Goal: Transaction & Acquisition: Purchase product/service

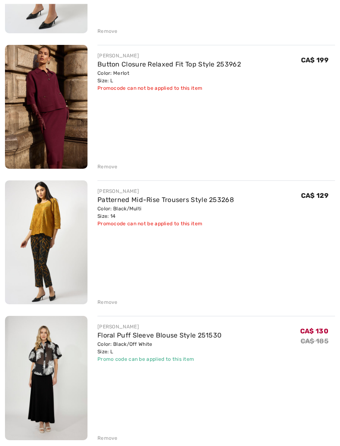
click at [110, 305] on div "Remove" at bounding box center [108, 302] width 20 height 7
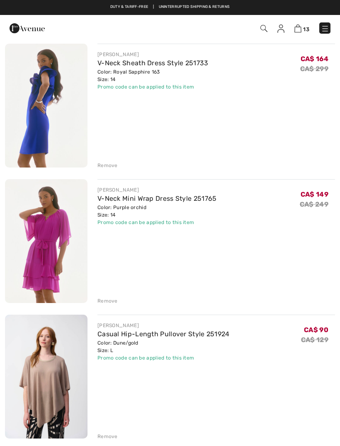
scroll to position [970, 0]
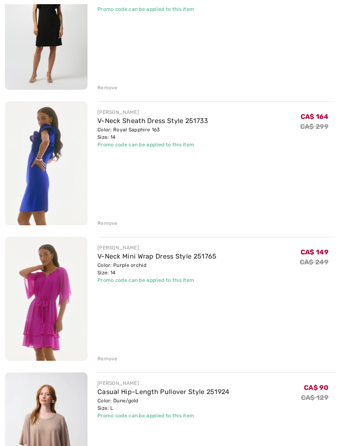
click at [113, 225] on div "Remove" at bounding box center [108, 222] width 20 height 7
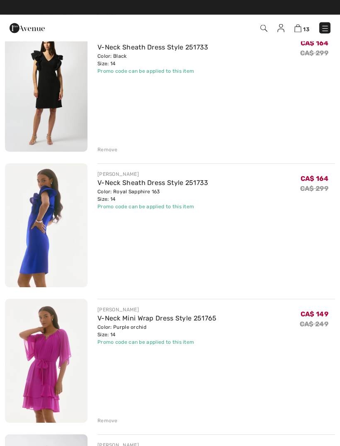
scroll to position [908, 0]
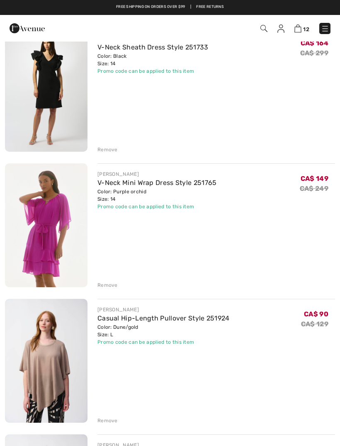
click at [113, 150] on div "Remove" at bounding box center [108, 149] width 20 height 7
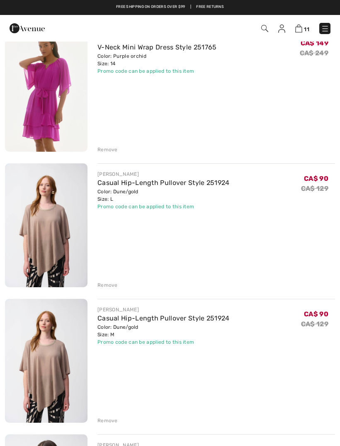
click at [109, 424] on div "Remove" at bounding box center [108, 419] width 20 height 7
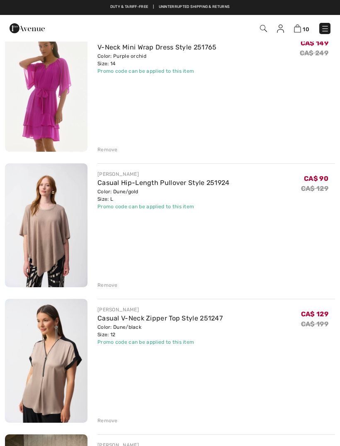
click at [108, 284] on div "Remove" at bounding box center [108, 284] width 20 height 7
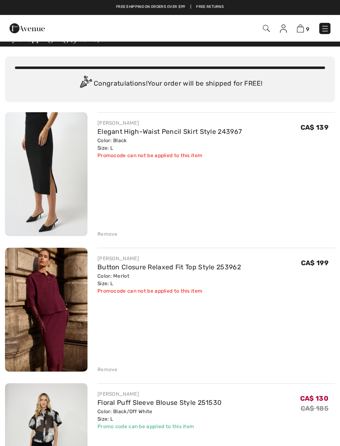
scroll to position [0, 0]
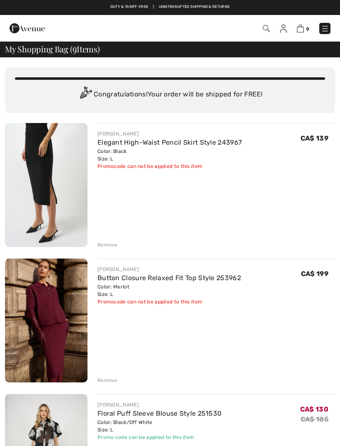
click at [324, 25] on img at bounding box center [325, 28] width 8 height 8
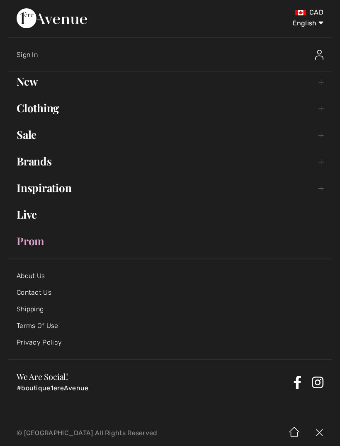
click at [32, 142] on link "Sale Toggle submenu" at bounding box center [170, 134] width 324 height 18
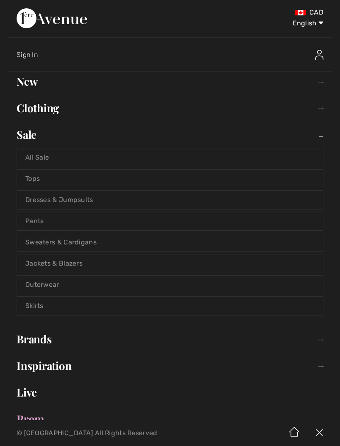
click at [42, 162] on link "All Sale" at bounding box center [170, 157] width 306 height 18
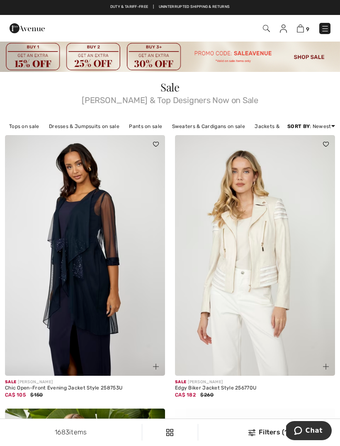
click at [304, 29] on img at bounding box center [300, 28] width 7 height 8
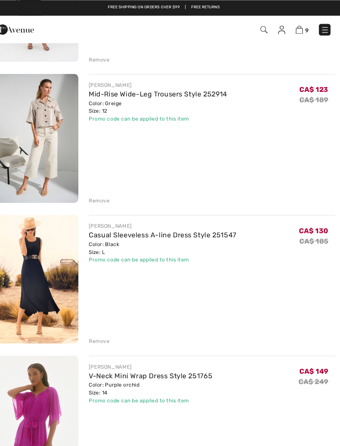
scroll to position [593, 0]
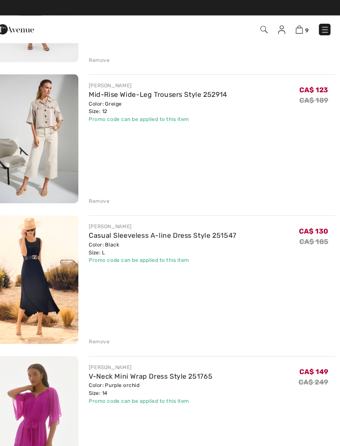
click at [88, 223] on div "FRANK LYMAN Casual Sleeveless A-line Dress Style 251547 Color: Black Size: L Fi…" at bounding box center [212, 270] width 248 height 126
click at [112, 225] on link "Casual Sleeveless A-line Dress Style 251547" at bounding box center [169, 227] width 142 height 8
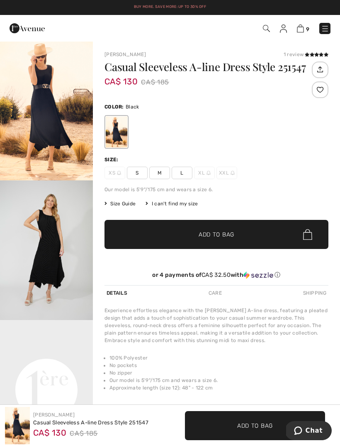
click at [327, 29] on img at bounding box center [325, 28] width 8 height 8
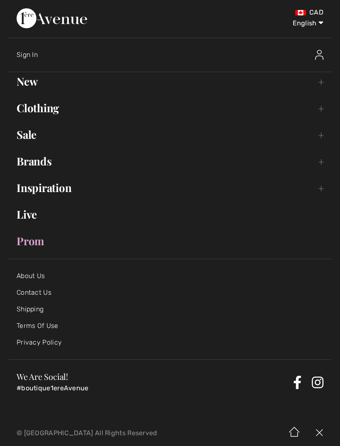
click at [42, 163] on link "Brands Open submenu" at bounding box center [170, 161] width 324 height 18
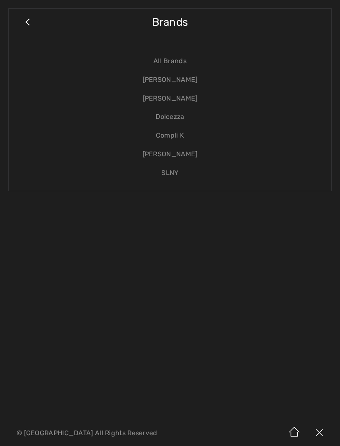
click at [182, 99] on link "[PERSON_NAME]" at bounding box center [170, 98] width 306 height 19
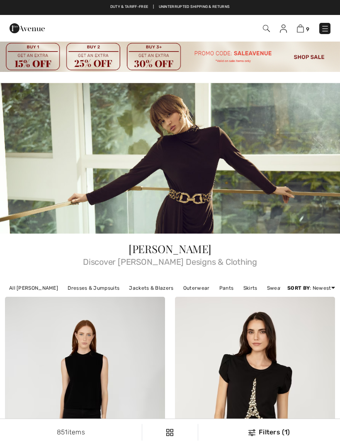
checkbox input "true"
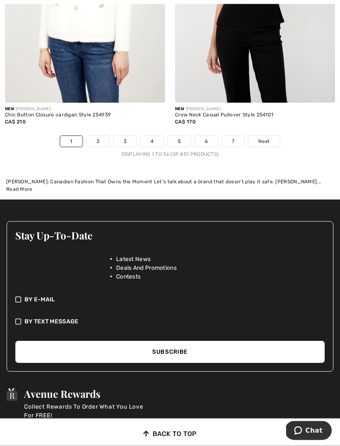
scroll to position [5421, 0]
click at [271, 136] on link "Next" at bounding box center [264, 141] width 31 height 11
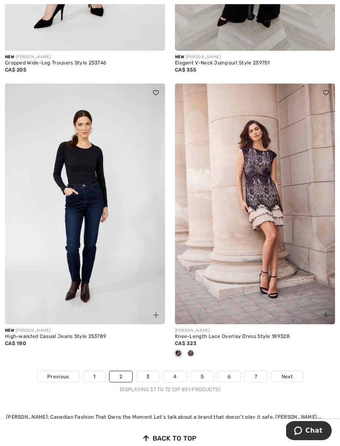
scroll to position [5193, 0]
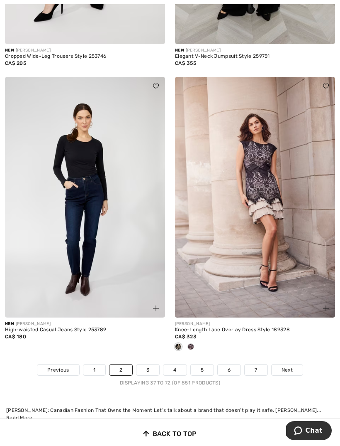
click at [282, 367] on span "Next" at bounding box center [287, 369] width 11 height 7
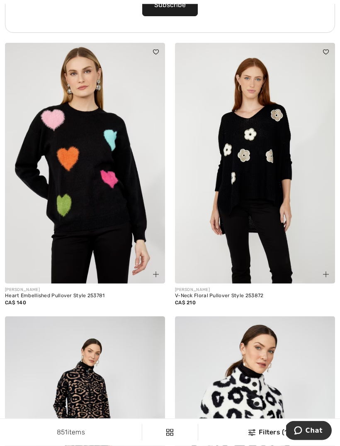
scroll to position [3848, 0]
click at [267, 188] on img at bounding box center [255, 163] width 160 height 240
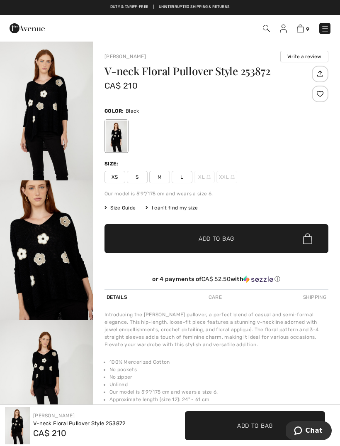
click at [157, 175] on span "M" at bounding box center [159, 177] width 21 height 12
click at [234, 240] on span "Add to Bag" at bounding box center [217, 238] width 36 height 9
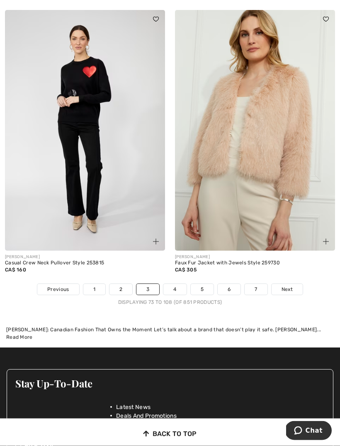
scroll to position [5260, 0]
click at [288, 285] on span "Next" at bounding box center [287, 288] width 11 height 7
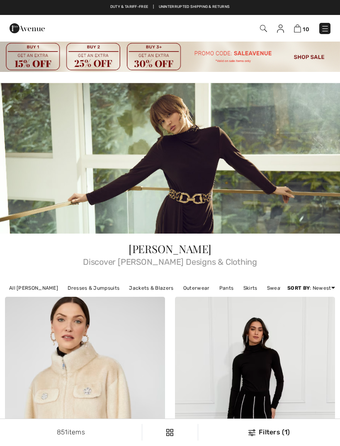
checkbox input "true"
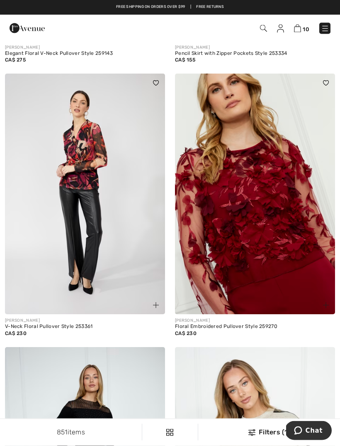
scroll to position [4923, 0]
click at [267, 226] on img at bounding box center [255, 193] width 160 height 240
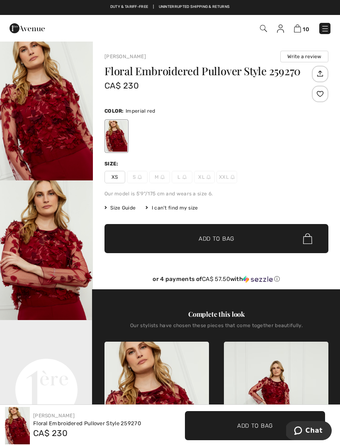
click at [184, 208] on div "I can't find my size" at bounding box center [172, 207] width 52 height 7
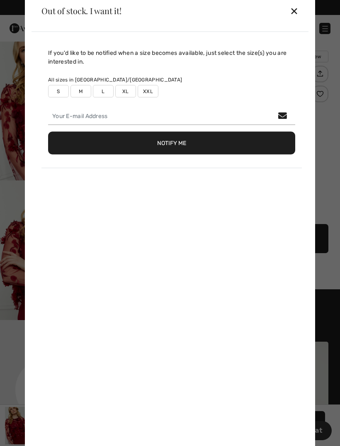
click at [110, 93] on label "L" at bounding box center [103, 91] width 21 height 12
type input "true"
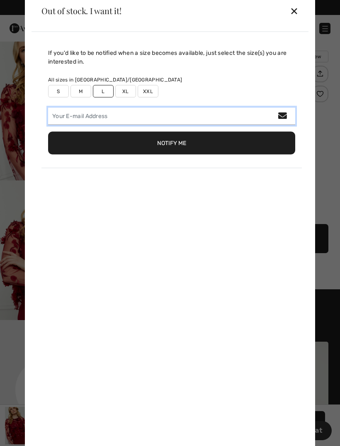
click at [134, 116] on input "email" at bounding box center [171, 115] width 247 height 17
type input "jane@jrjc.ca"
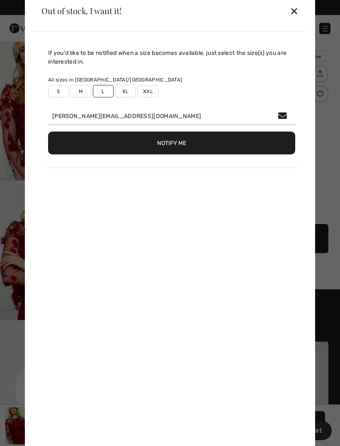
click at [185, 144] on button "Notify Me" at bounding box center [171, 142] width 247 height 23
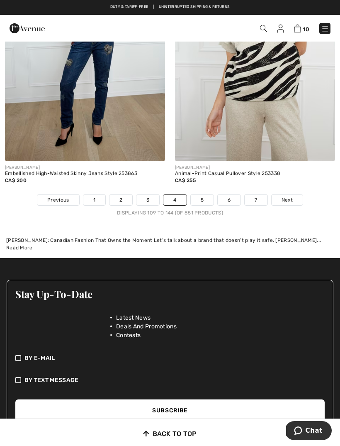
scroll to position [5350, 0]
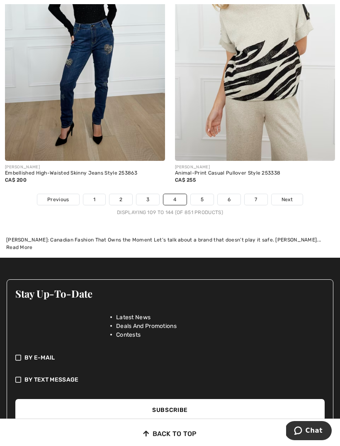
click at [291, 196] on span "Next" at bounding box center [287, 199] width 11 height 7
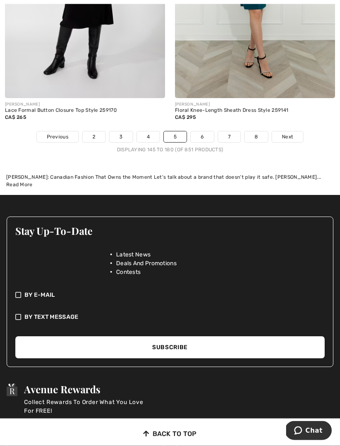
scroll to position [5399, 0]
click at [292, 135] on link "Next" at bounding box center [287, 136] width 31 height 11
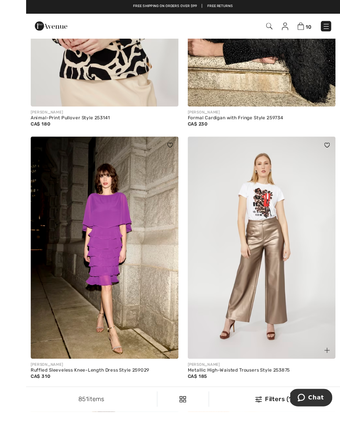
scroll to position [2709, 0]
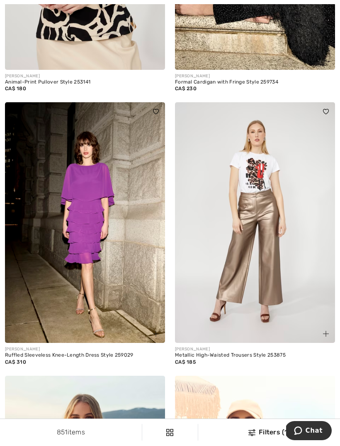
click at [97, 210] on img at bounding box center [85, 222] width 160 height 240
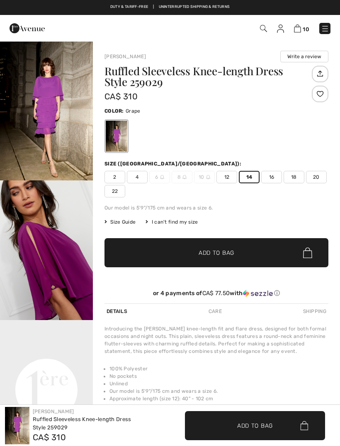
checkbox input "true"
click at [240, 254] on span "✔ Added to Bag Add to Bag" at bounding box center [217, 252] width 224 height 29
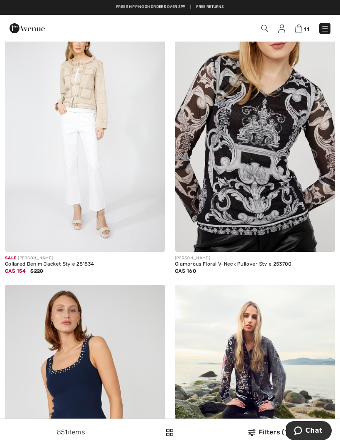
scroll to position [4930, 0]
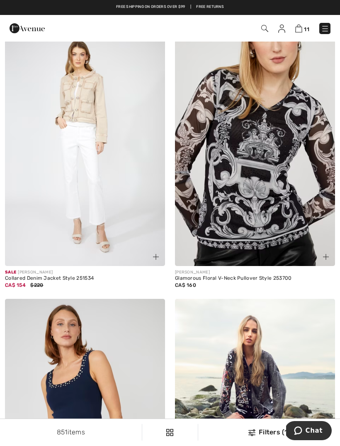
click at [269, 194] on img at bounding box center [255, 145] width 160 height 240
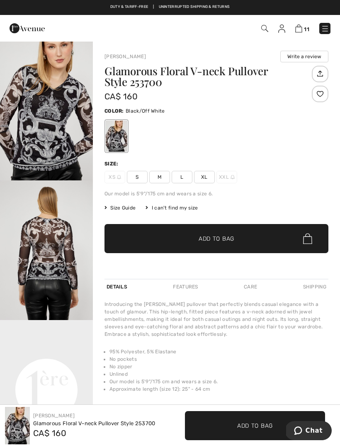
click at [188, 179] on span "L" at bounding box center [182, 177] width 21 height 12
click at [214, 241] on span "Add to Bag" at bounding box center [217, 238] width 36 height 9
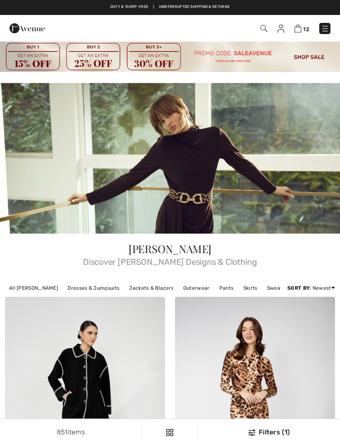
scroll to position [4957, 0]
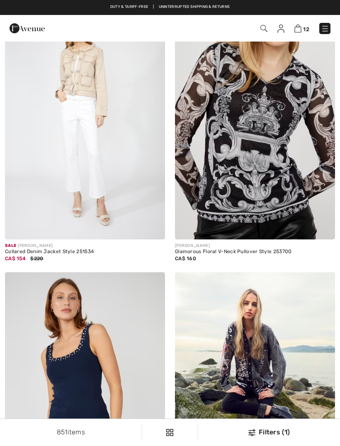
checkbox input "true"
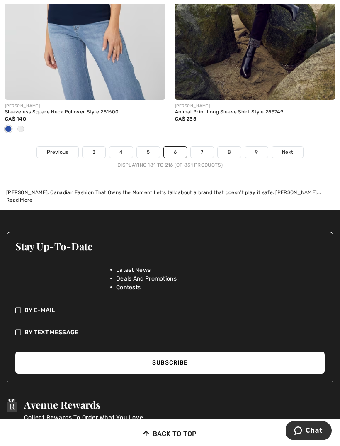
scroll to position [5410, 0]
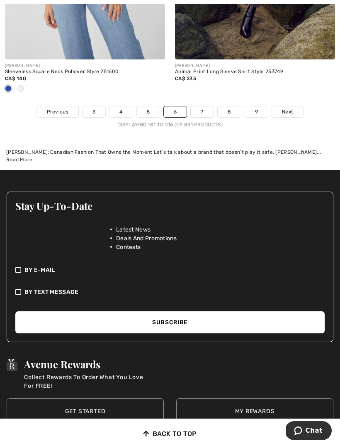
click at [286, 111] on link "Next" at bounding box center [287, 111] width 31 height 11
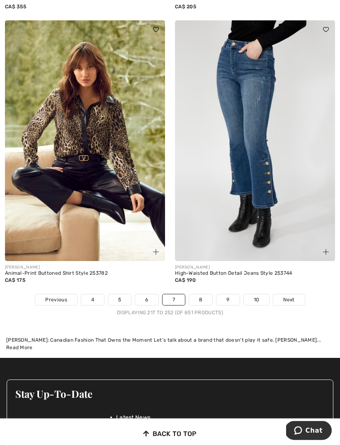
scroll to position [5238, 0]
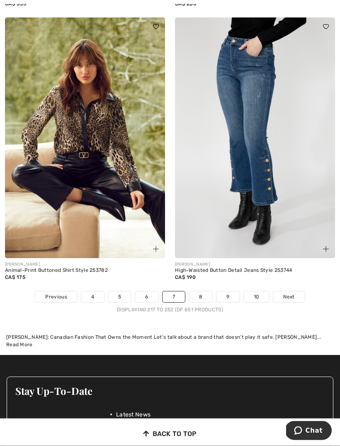
click at [300, 291] on link "Next" at bounding box center [289, 296] width 31 height 11
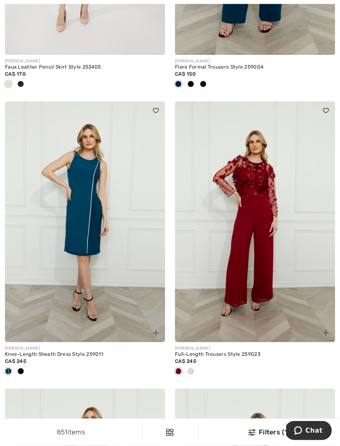
scroll to position [1343, 0]
click at [263, 263] on img at bounding box center [255, 221] width 160 height 240
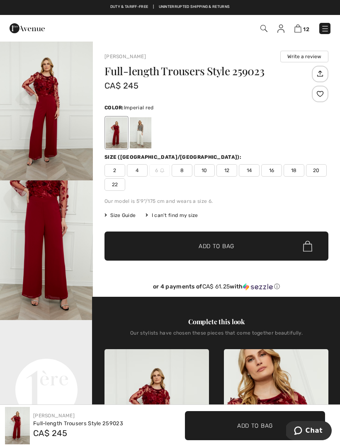
click at [250, 177] on div "2 4 6 8 10 12 14 16 18 20 22" at bounding box center [217, 177] width 224 height 27
click at [255, 168] on span "14" at bounding box center [249, 170] width 21 height 12
click at [232, 249] on span "Add to Bag" at bounding box center [217, 246] width 36 height 9
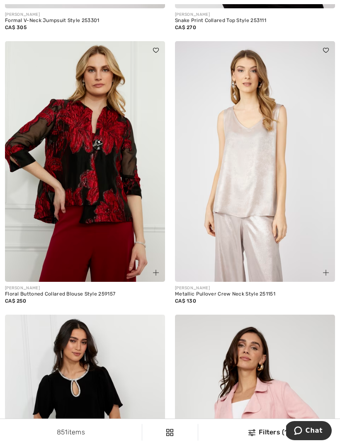
scroll to position [3113, 0]
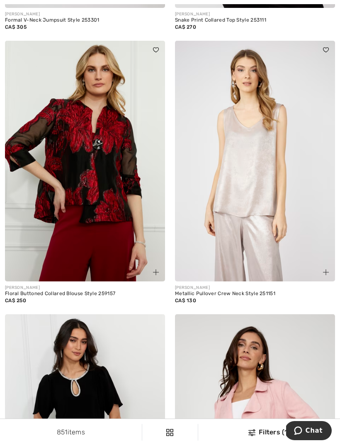
click at [99, 190] on img at bounding box center [85, 161] width 160 height 240
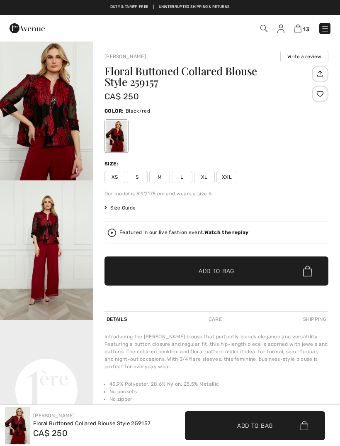
checkbox input "true"
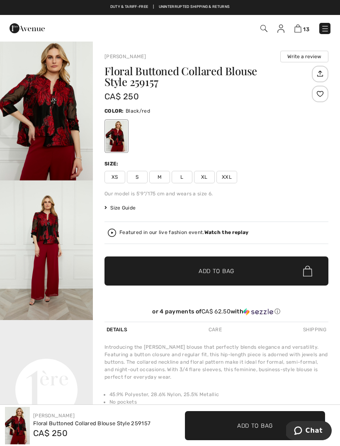
click at [187, 176] on span "L" at bounding box center [182, 177] width 21 height 12
click at [202, 271] on span "Add to Bag" at bounding box center [217, 271] width 36 height 9
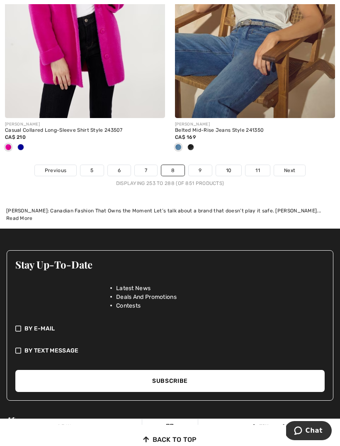
scroll to position [5494, 0]
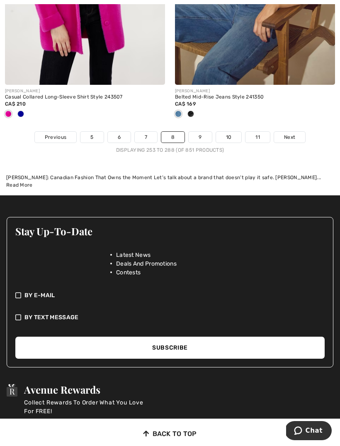
click at [293, 133] on span "Next" at bounding box center [289, 136] width 11 height 7
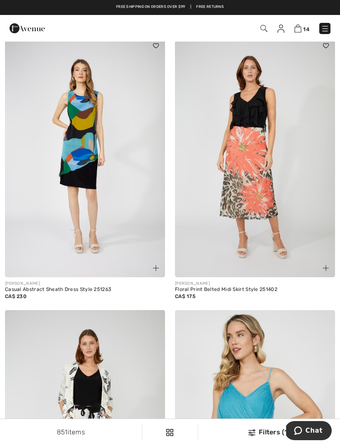
scroll to position [1955, 0]
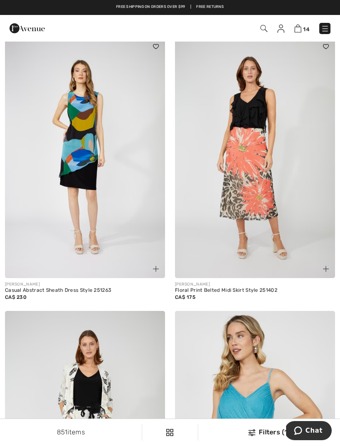
click at [261, 189] on img at bounding box center [255, 157] width 160 height 240
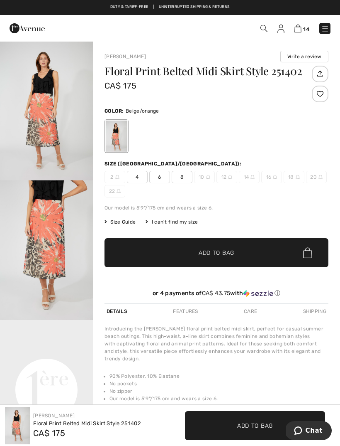
checkbox input "true"
click at [191, 222] on div "I can't find my size" at bounding box center [172, 221] width 52 height 7
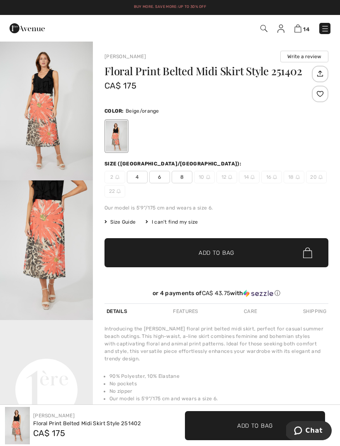
click at [189, 221] on div "I can't find my size" at bounding box center [172, 221] width 52 height 7
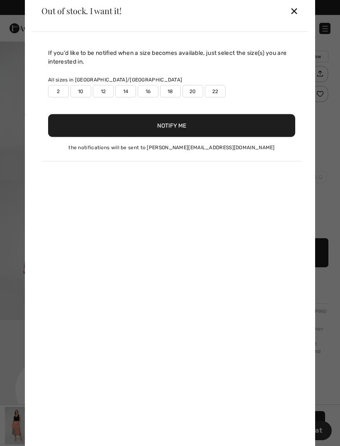
click at [127, 89] on label "14" at bounding box center [125, 91] width 21 height 12
type input "true"
click at [175, 125] on button "Notify Me" at bounding box center [171, 125] width 247 height 23
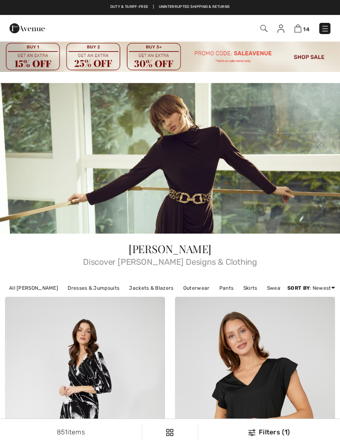
scroll to position [1982, 0]
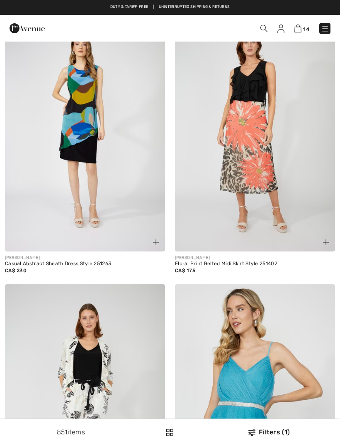
checkbox input "true"
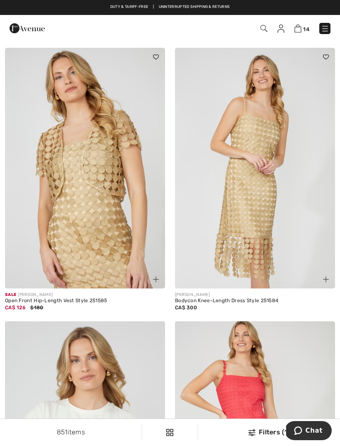
scroll to position [3802, 0]
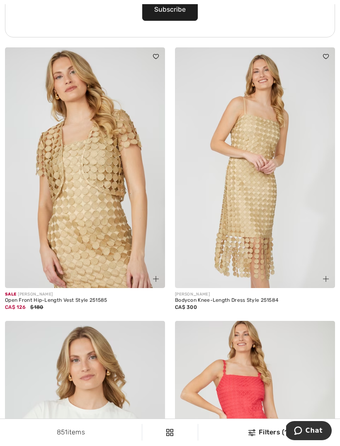
click at [100, 220] on img at bounding box center [85, 167] width 160 height 240
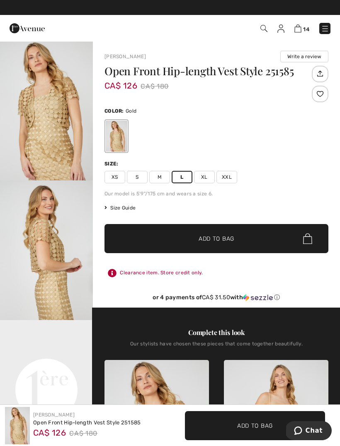
click at [210, 243] on span "✔ Added to Bag Add to Bag" at bounding box center [217, 238] width 224 height 29
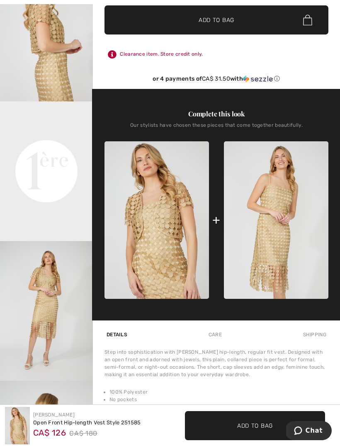
scroll to position [220, 0]
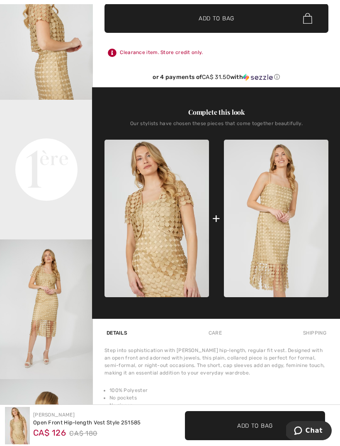
click at [277, 260] on img at bounding box center [276, 218] width 105 height 157
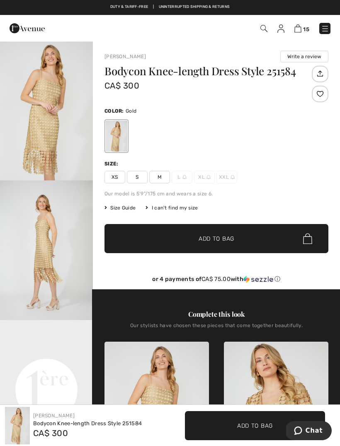
click at [185, 208] on div "I can't find my size" at bounding box center [172, 207] width 52 height 7
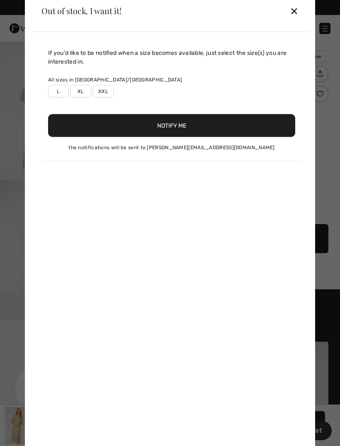
click at [62, 92] on label "L" at bounding box center [58, 91] width 21 height 12
type input "true"
click at [186, 130] on button "Notify Me" at bounding box center [171, 125] width 247 height 23
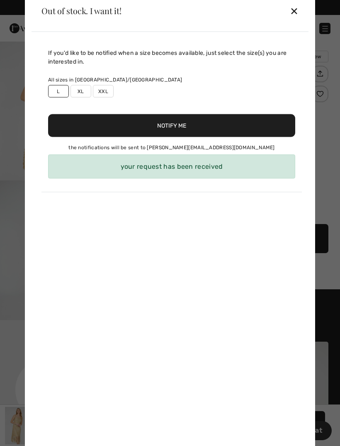
click at [295, 16] on div "✕" at bounding box center [294, 10] width 9 height 17
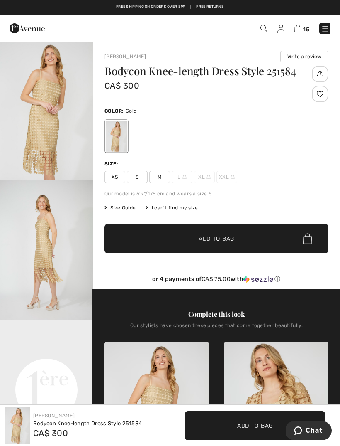
click at [184, 206] on div "I can't find my size" at bounding box center [172, 207] width 52 height 7
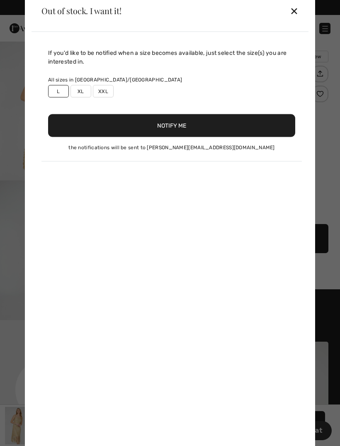
click at [179, 208] on div "If you'd like to be notified when a size becomes available, just select the siz…" at bounding box center [170, 242] width 277 height 421
click at [85, 97] on label "XL" at bounding box center [81, 91] width 21 height 12
type input "true"
click at [179, 133] on button "Notify Me" at bounding box center [171, 125] width 247 height 23
click at [12, 50] on div at bounding box center [170, 223] width 340 height 446
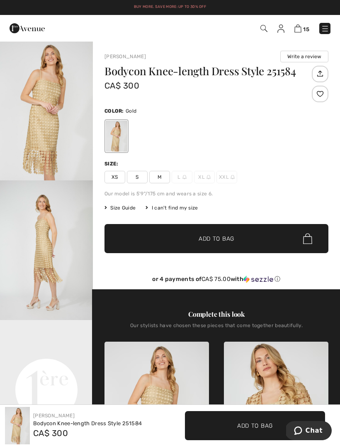
click at [304, 26] on span "15" at bounding box center [307, 29] width 6 height 6
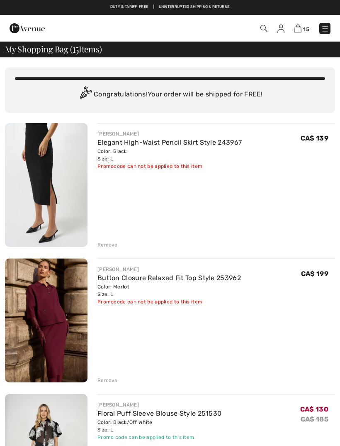
click at [114, 245] on div "Remove" at bounding box center [108, 244] width 20 height 7
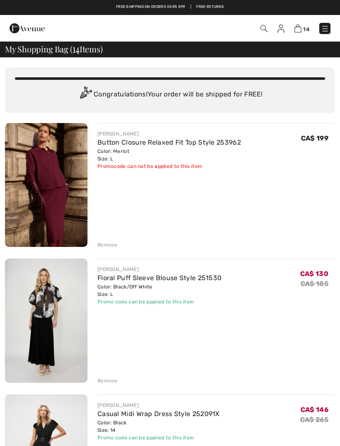
click at [108, 247] on div "Remove" at bounding box center [108, 244] width 20 height 7
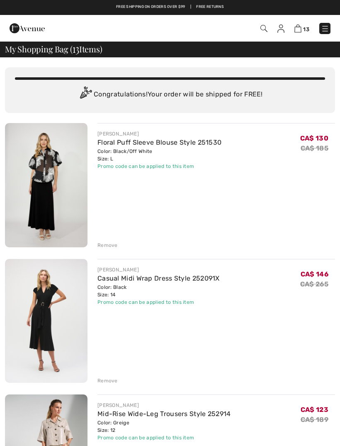
click at [107, 241] on div "Remove" at bounding box center [108, 244] width 20 height 7
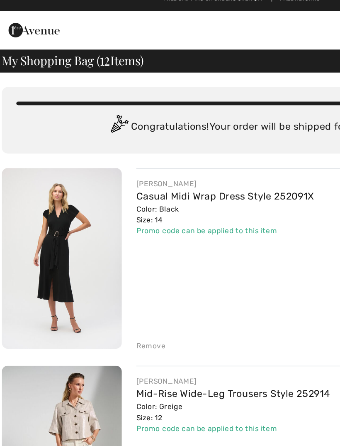
click at [99, 130] on div "[PERSON_NAME]" at bounding box center [159, 133] width 122 height 7
click at [55, 140] on img at bounding box center [46, 185] width 83 height 124
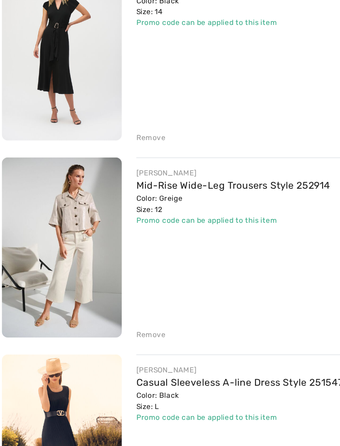
scroll to position [30, 0]
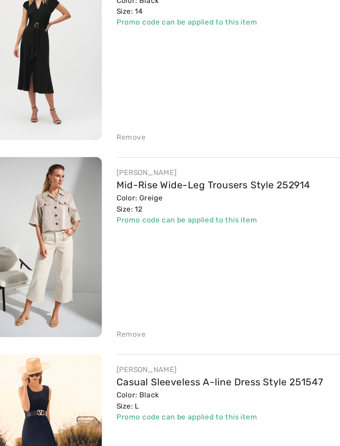
click at [98, 346] on div "Remove" at bounding box center [108, 349] width 20 height 7
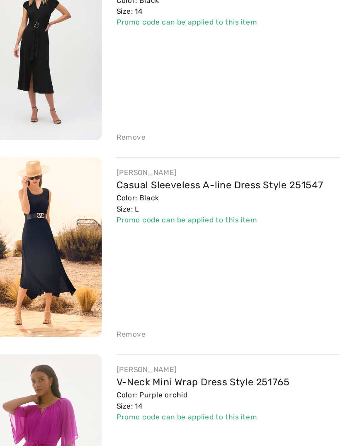
click at [98, 346] on div "Remove" at bounding box center [108, 349] width 20 height 7
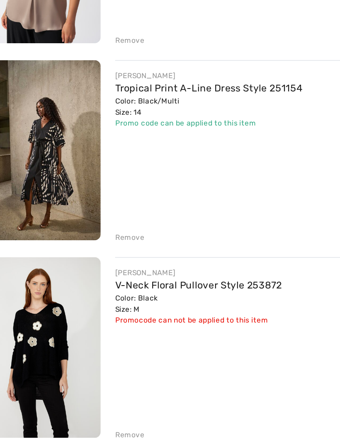
scroll to position [382, 0]
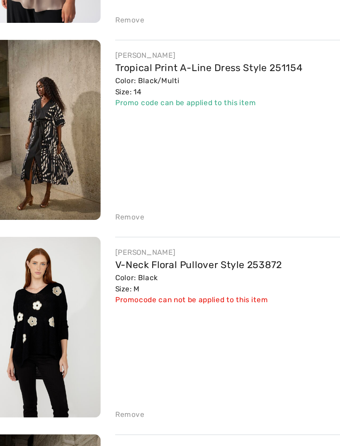
click at [98, 402] on div "Remove" at bounding box center [108, 405] width 20 height 7
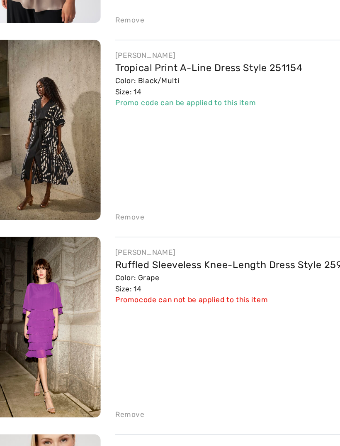
click at [98, 402] on div "Remove" at bounding box center [108, 405] width 20 height 7
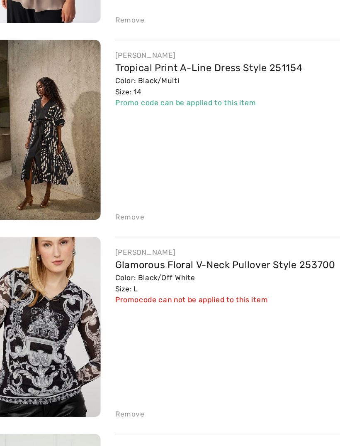
click at [98, 401] on div "Remove" at bounding box center [108, 404] width 20 height 7
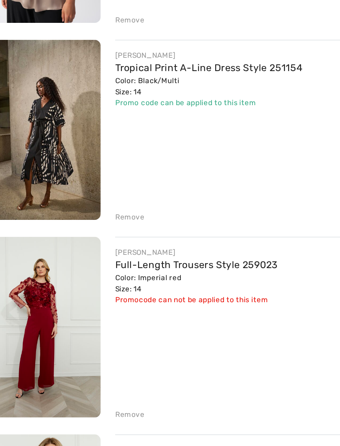
click at [98, 402] on div "Remove" at bounding box center [108, 405] width 20 height 7
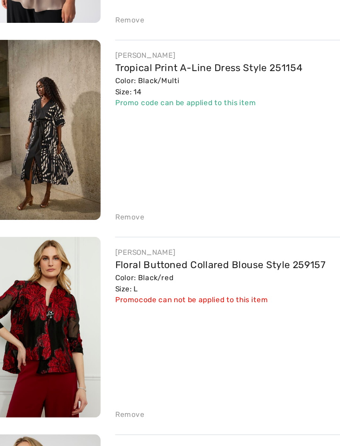
click at [98, 402] on div "Remove" at bounding box center [108, 405] width 20 height 7
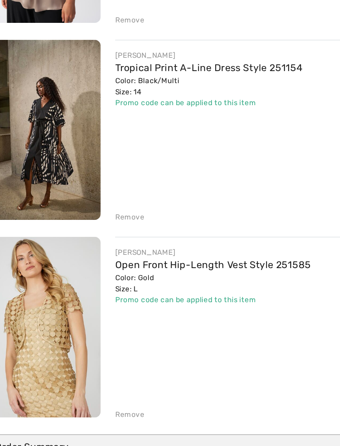
click at [98, 402] on div "Remove" at bounding box center [108, 405] width 20 height 7
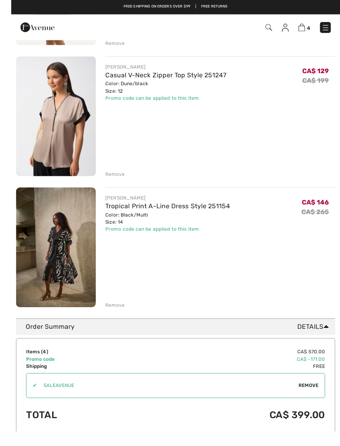
scroll to position [358, 0]
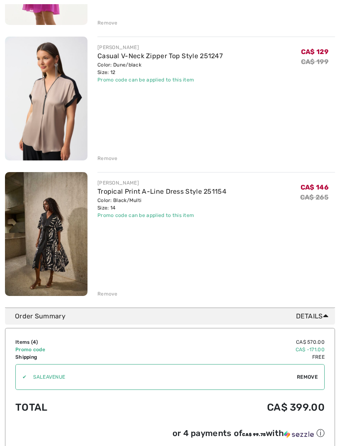
click at [125, 188] on link "Tropical Print A-Line Dress Style 251154" at bounding box center [162, 191] width 129 height 8
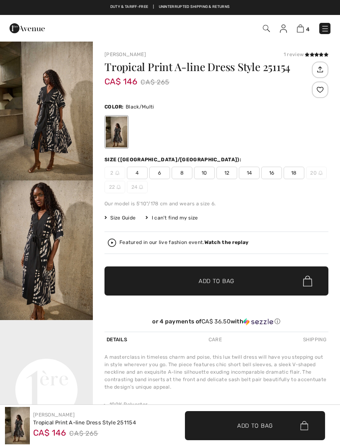
checkbox input "true"
click at [303, 27] on img at bounding box center [300, 28] width 7 height 8
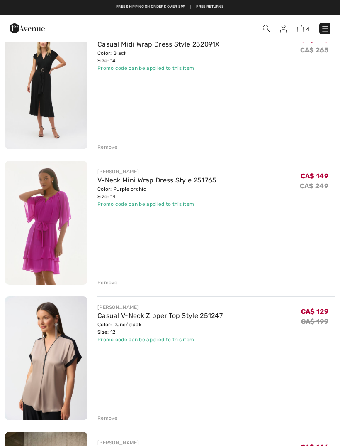
scroll to position [58, 0]
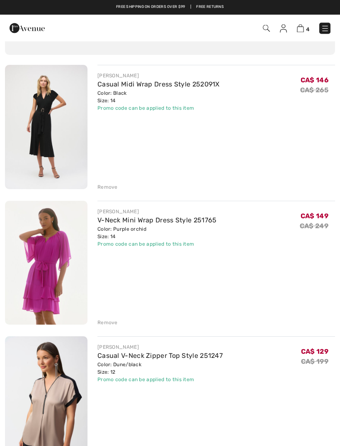
click at [108, 322] on div "Remove" at bounding box center [108, 322] width 20 height 7
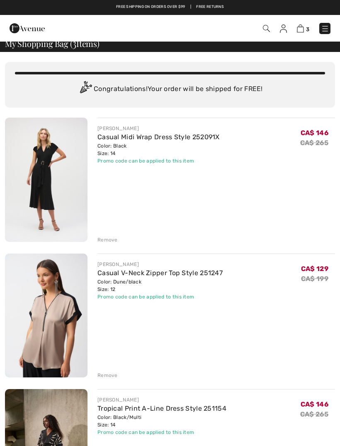
scroll to position [0, 0]
